Goal: Task Accomplishment & Management: Manage account settings

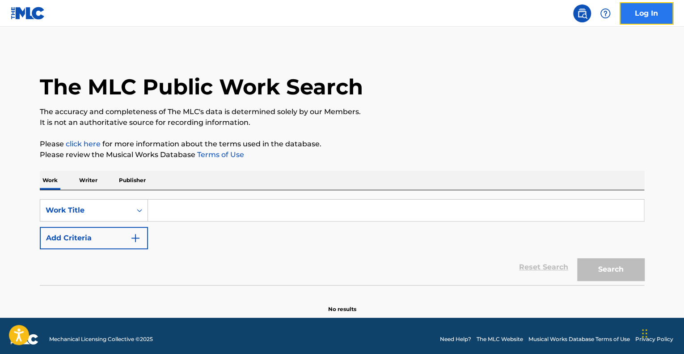
click at [644, 13] on link "Log In" at bounding box center [647, 13] width 54 height 22
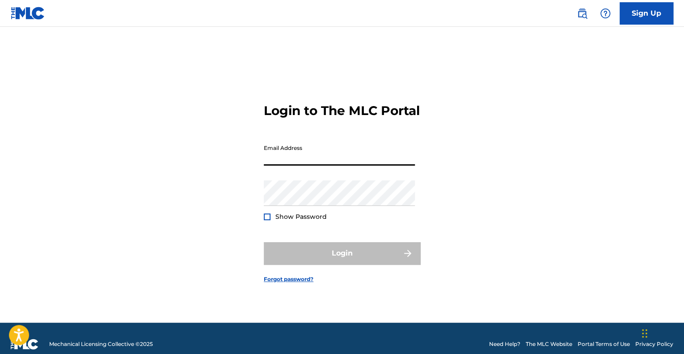
click at [354, 161] on input "Email Address" at bounding box center [339, 152] width 151 height 25
type input "[EMAIL_ADDRESS][PERSON_NAME][DOMAIN_NAME]"
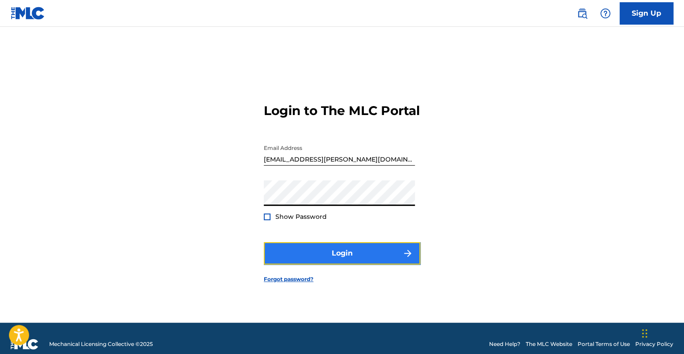
click at [340, 255] on button "Login" at bounding box center [342, 253] width 156 height 22
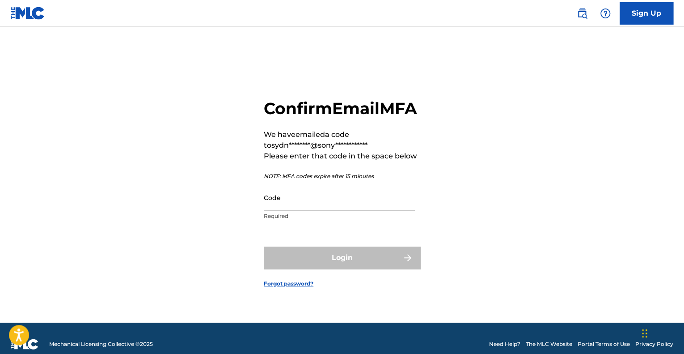
drag, startPoint x: 283, startPoint y: 212, endPoint x: 287, endPoint y: 213, distance: 4.6
click at [283, 210] on input "Code" at bounding box center [339, 197] width 151 height 25
paste input "087718"
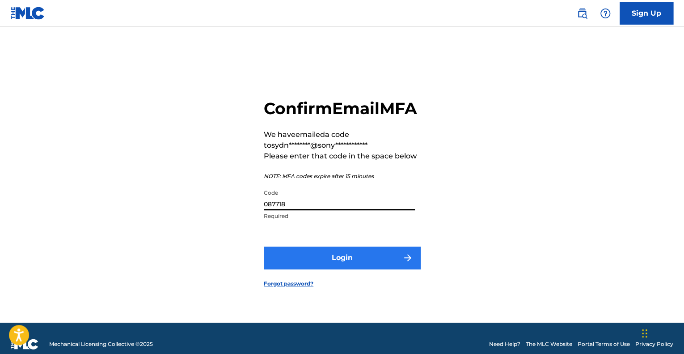
type input "087718"
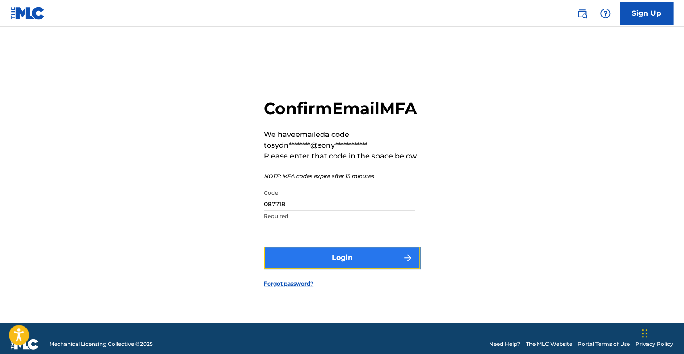
click at [326, 269] on button "Login" at bounding box center [342, 257] width 156 height 22
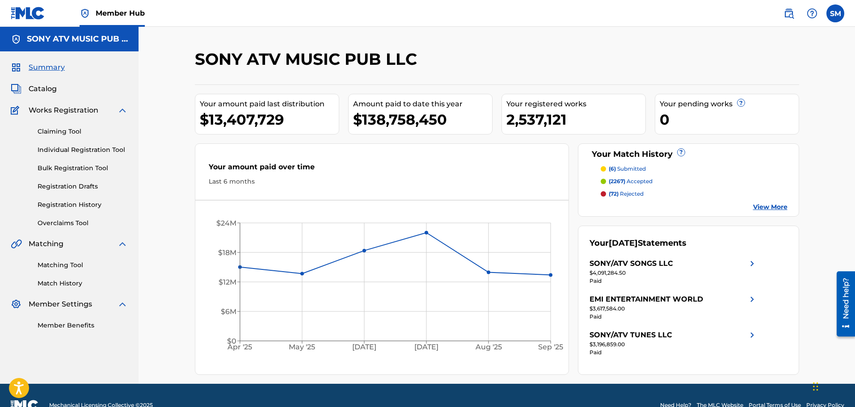
click at [499, 49] on div "SONY ATV MUSIC PUB LLC Your amount paid last distribution $13,407,729 Amount pa…" at bounding box center [497, 205] width 717 height 357
